Goal: Go to known website: Access a specific website the user already knows

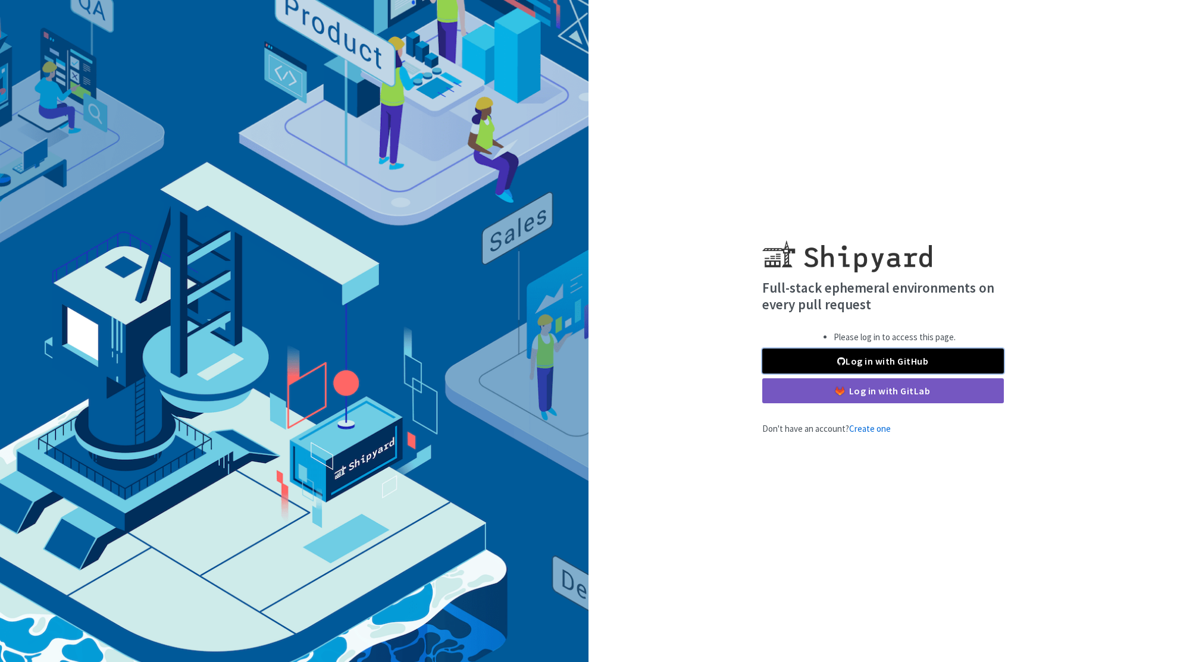
click at [960, 360] on link "Log in with GitHub" at bounding box center [883, 361] width 242 height 25
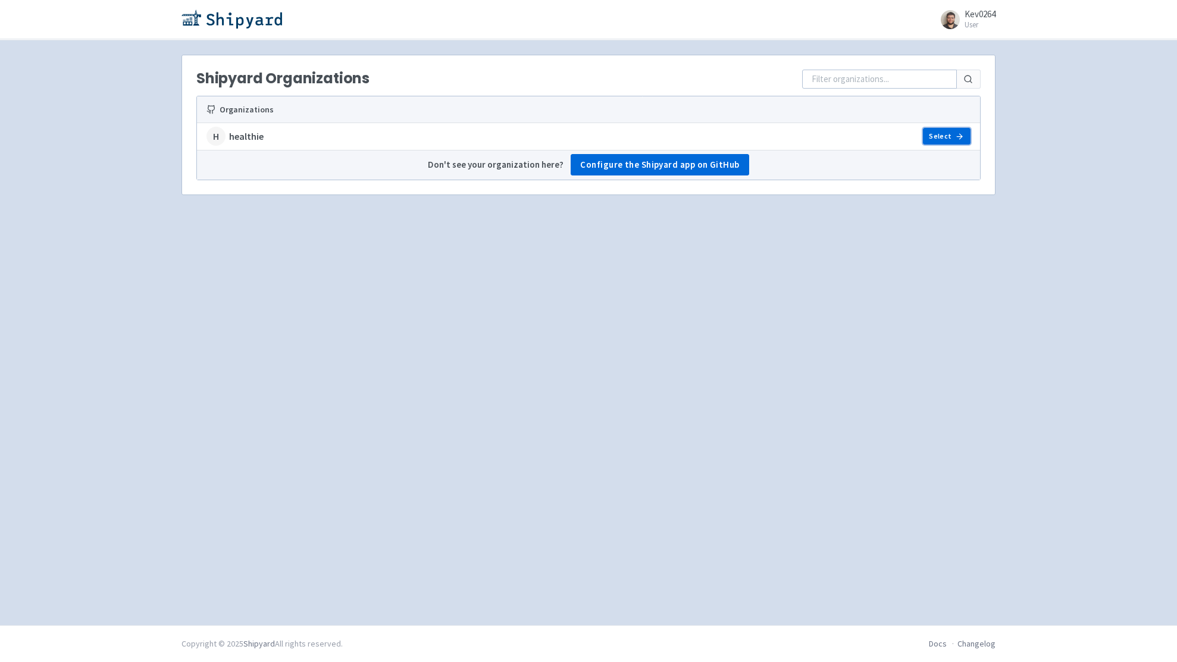
click at [941, 136] on link "Select" at bounding box center [947, 136] width 48 height 17
